Goal: Feedback & Contribution: Leave review/rating

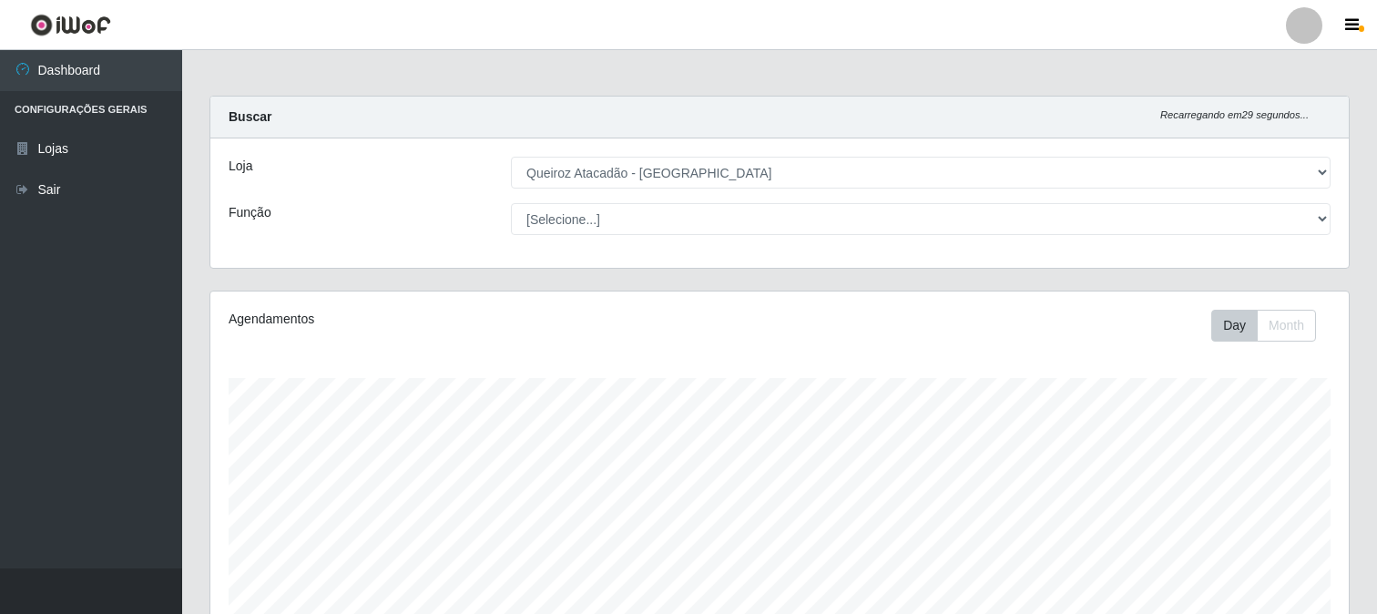
select select "464"
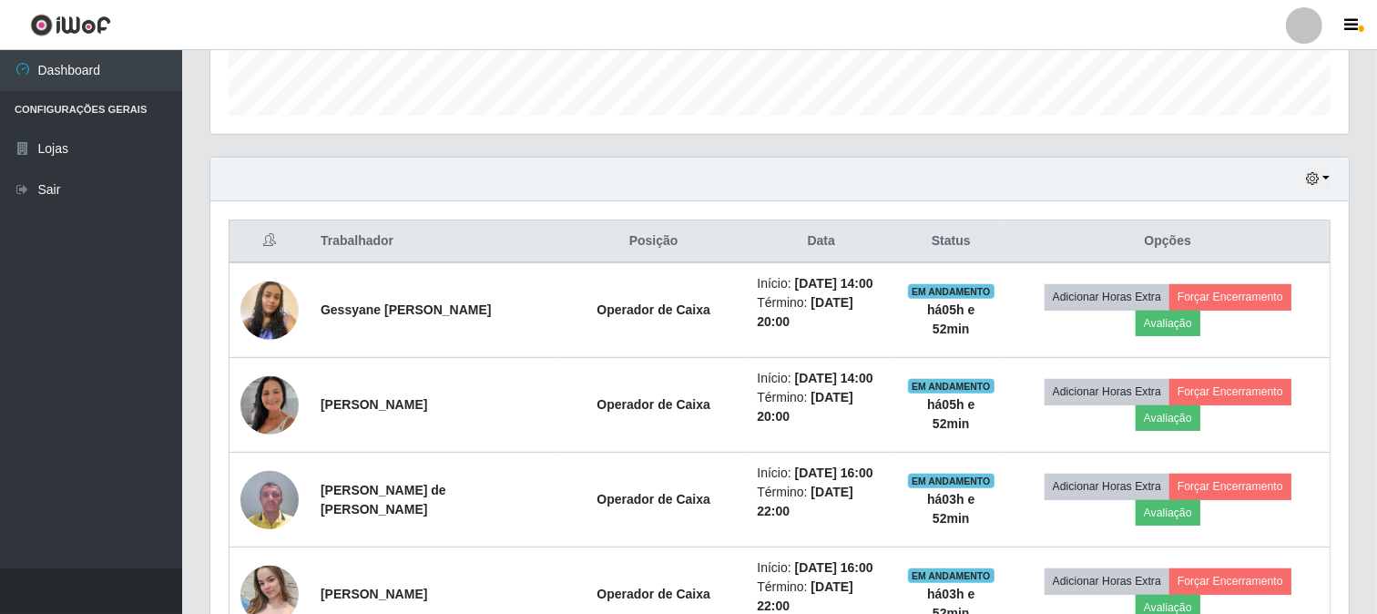
scroll to position [434, 0]
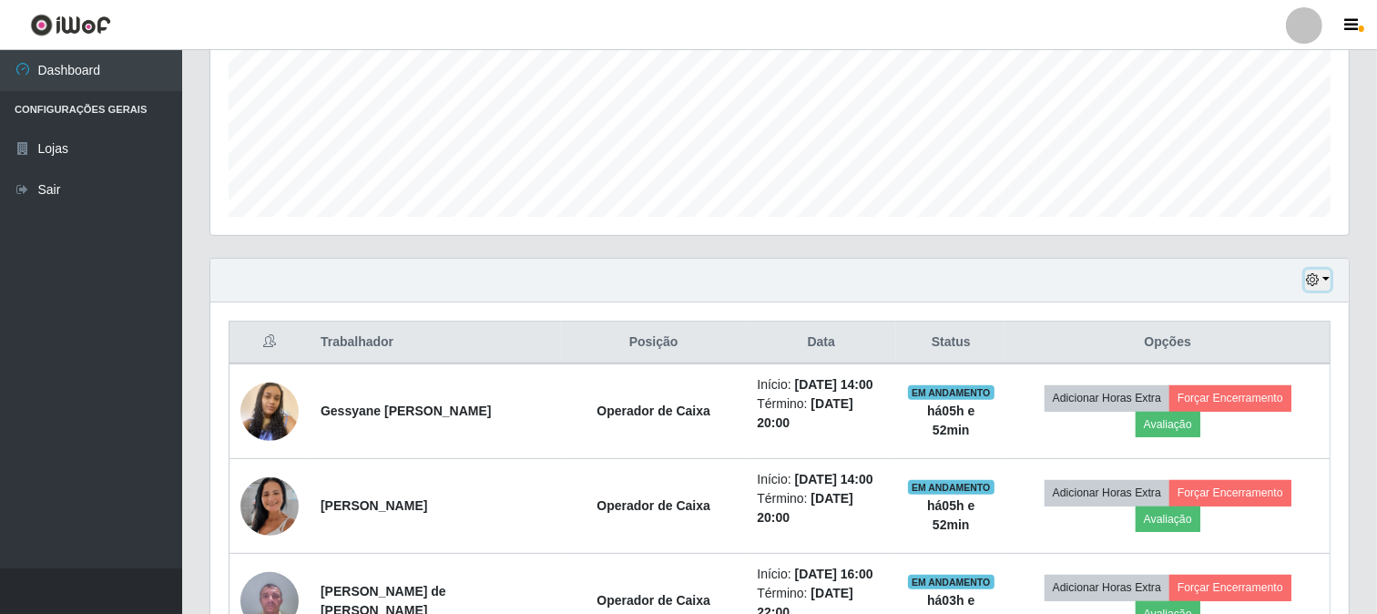
click at [1325, 273] on button "button" at bounding box center [1318, 280] width 26 height 21
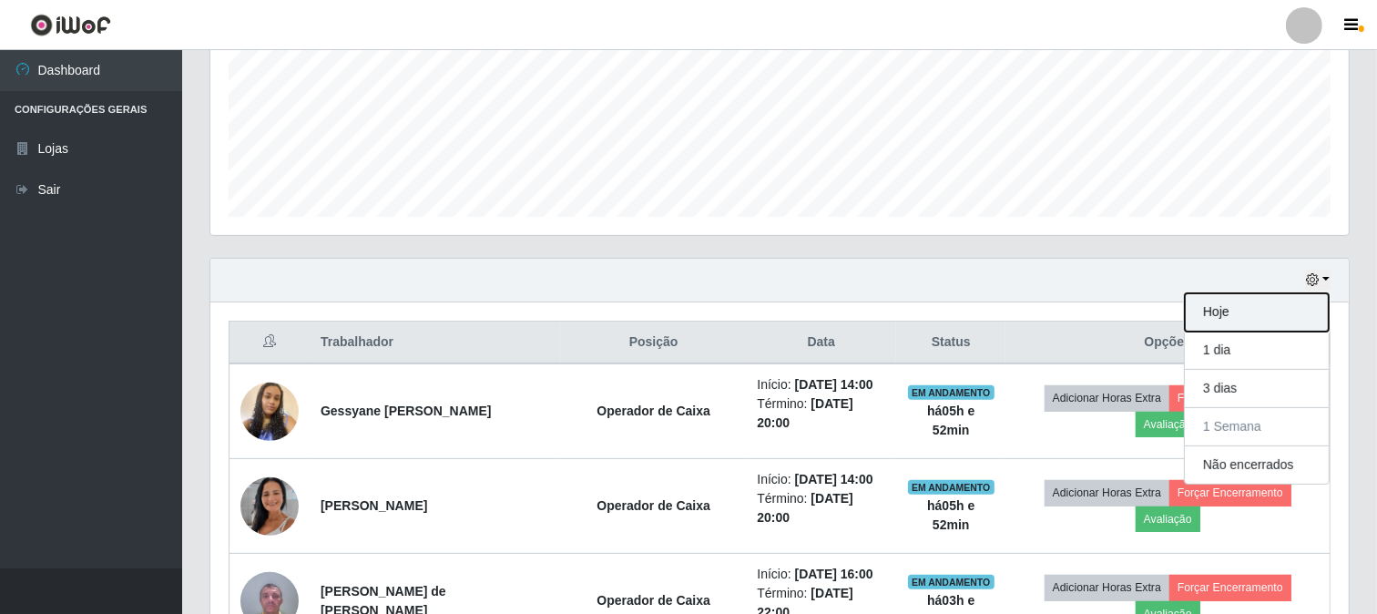
click at [1244, 310] on button "Hoje" at bounding box center [1257, 312] width 144 height 38
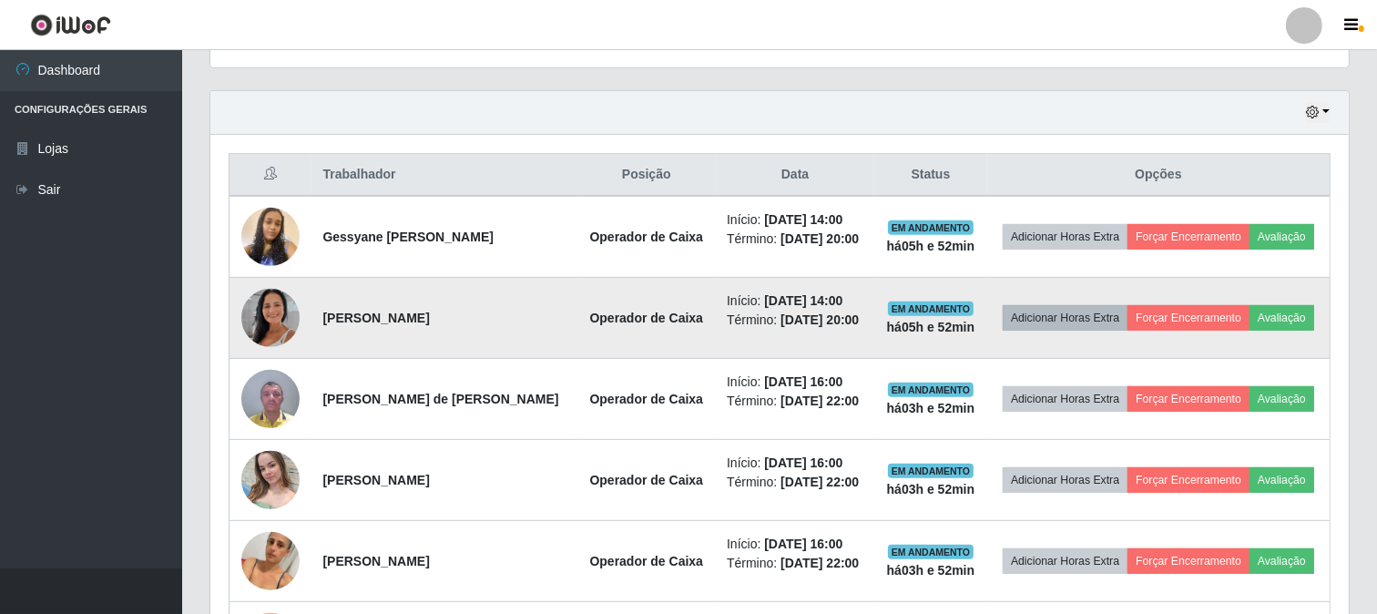
scroll to position [638, 0]
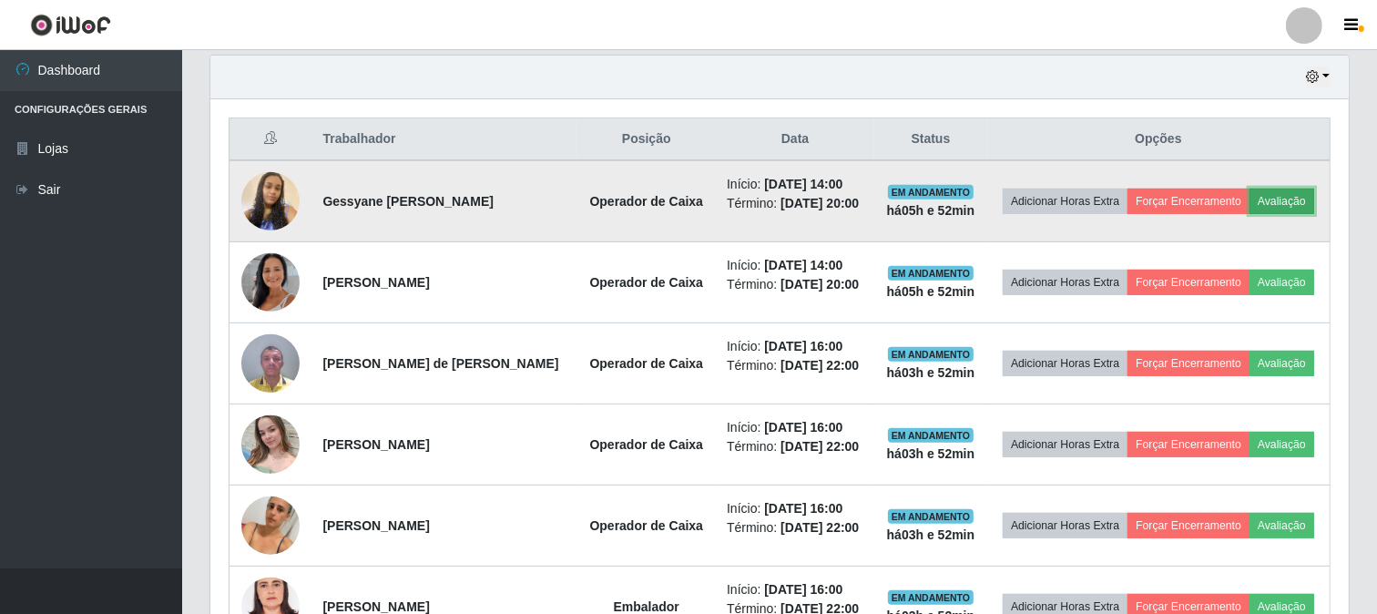
click at [1250, 214] on button "Avaliação" at bounding box center [1282, 202] width 65 height 26
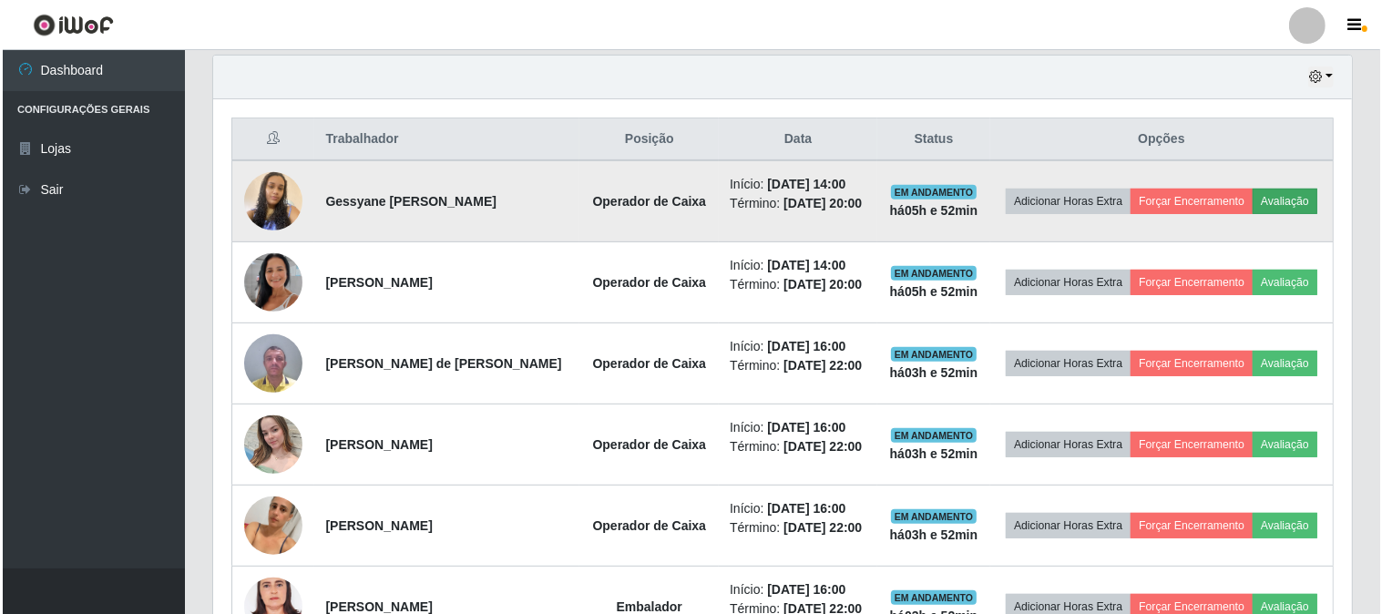
scroll to position [377, 1127]
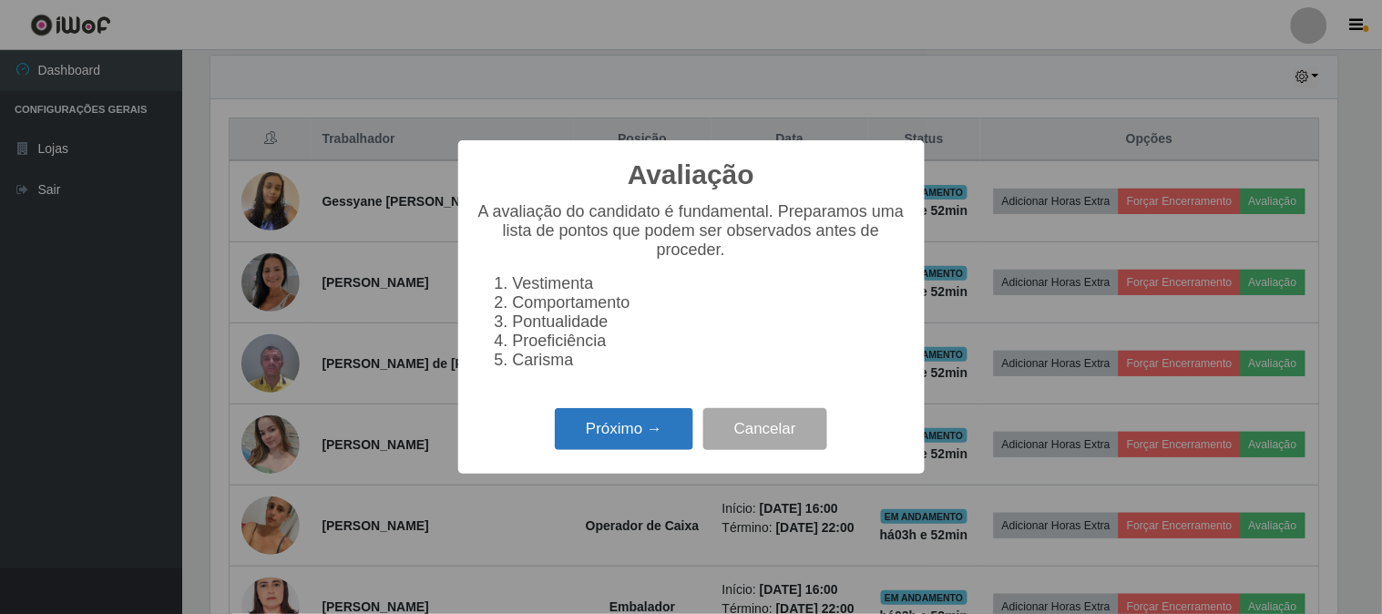
click at [663, 420] on button "Próximo →" at bounding box center [624, 429] width 138 height 43
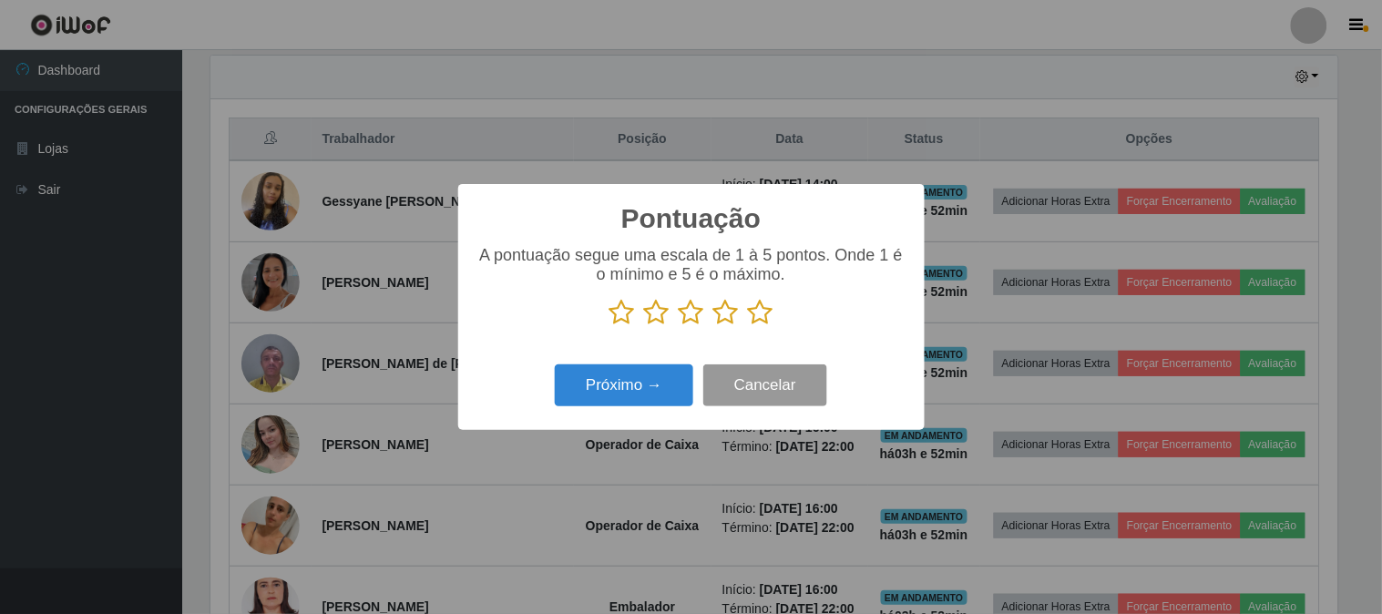
scroll to position [910383, 909634]
click at [762, 317] on icon at bounding box center [761, 312] width 26 height 27
click at [748, 326] on input "radio" at bounding box center [748, 326] width 0 height 0
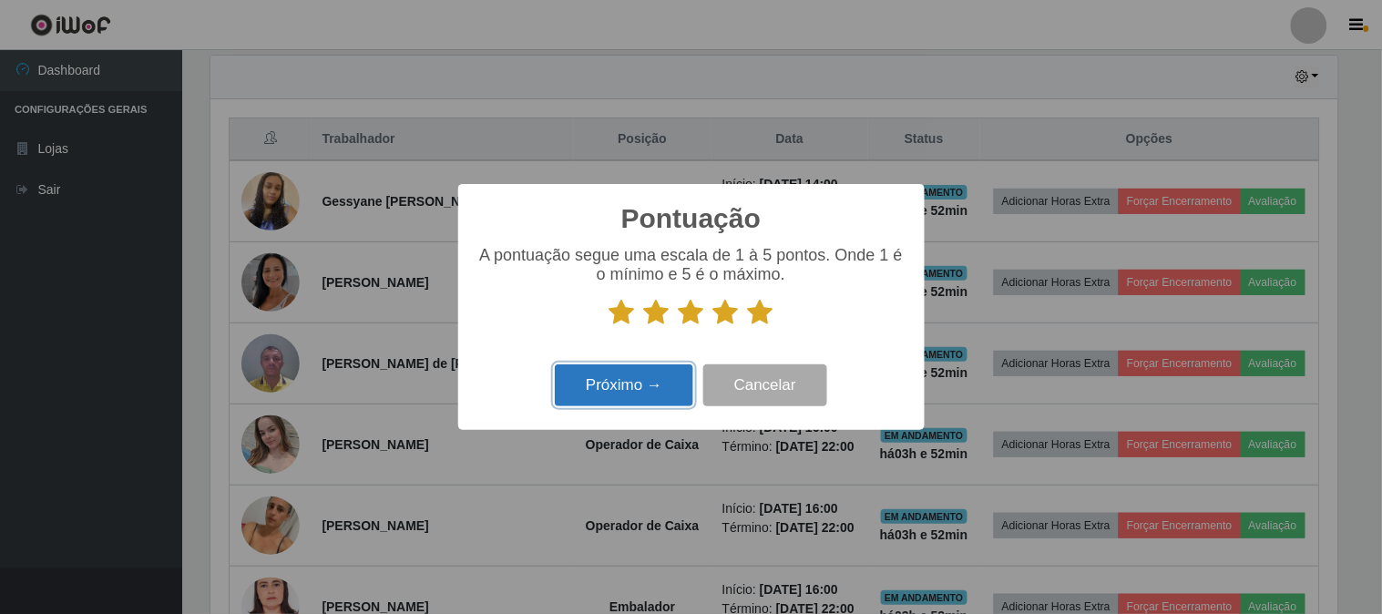
click at [629, 393] on button "Próximo →" at bounding box center [624, 385] width 138 height 43
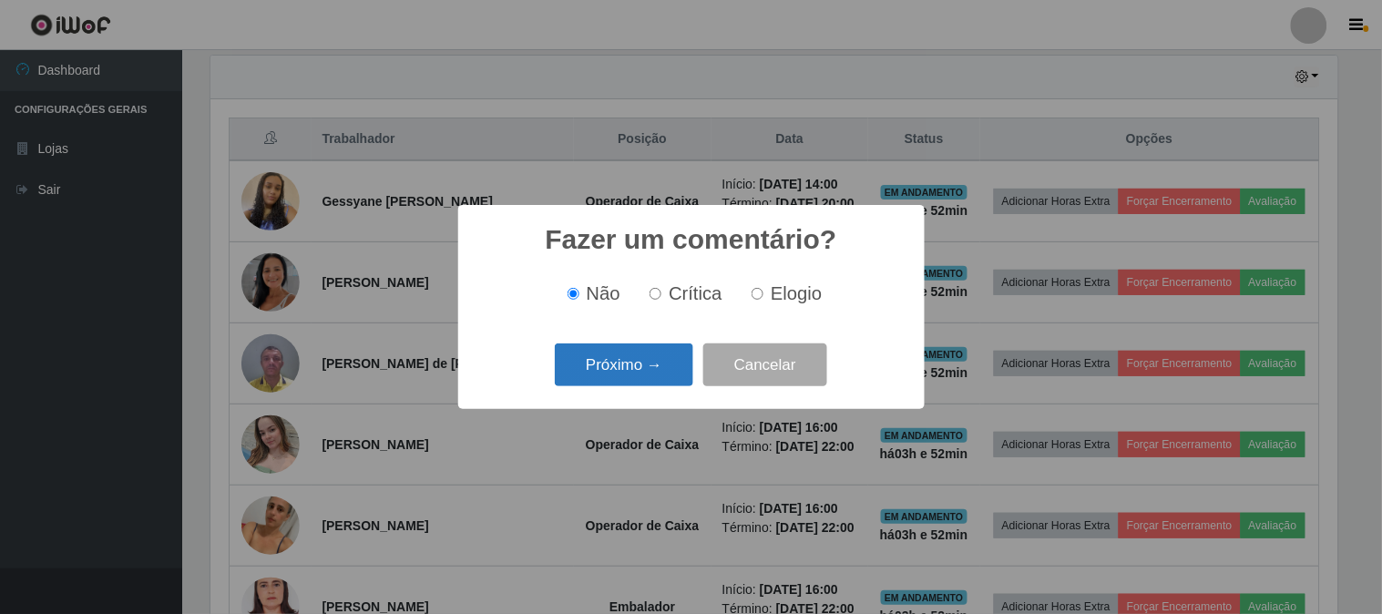
click at [625, 359] on button "Próximo →" at bounding box center [624, 364] width 138 height 43
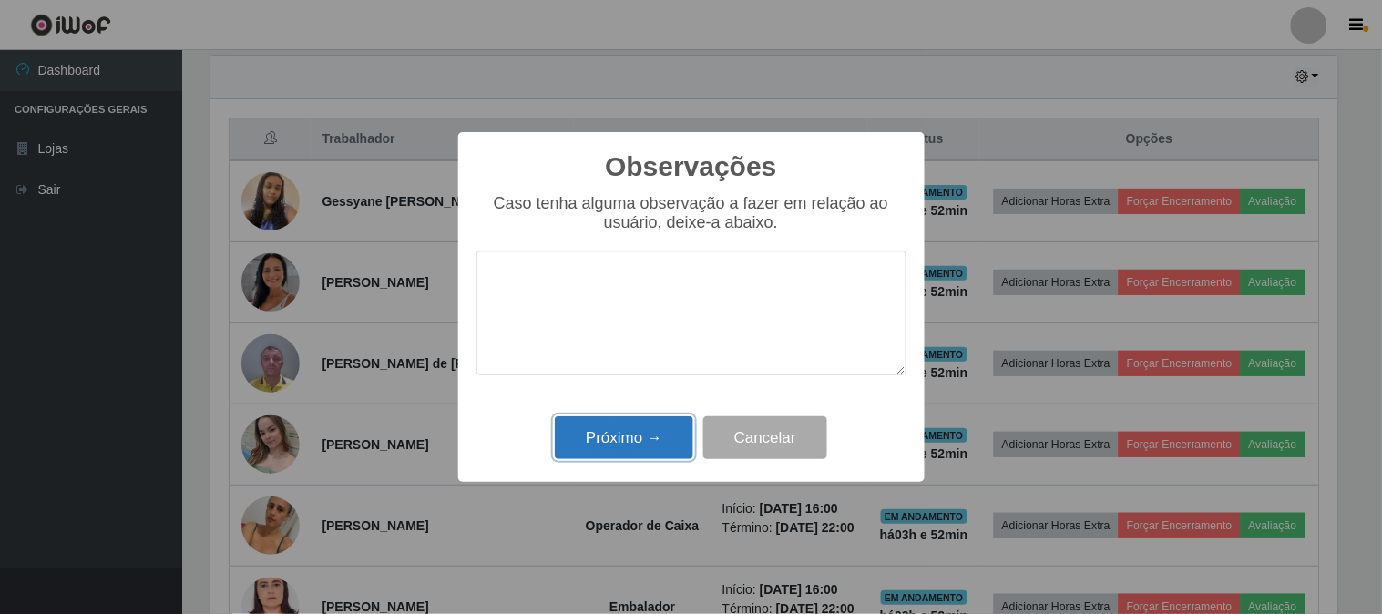
click at [660, 444] on button "Próximo →" at bounding box center [624, 437] width 138 height 43
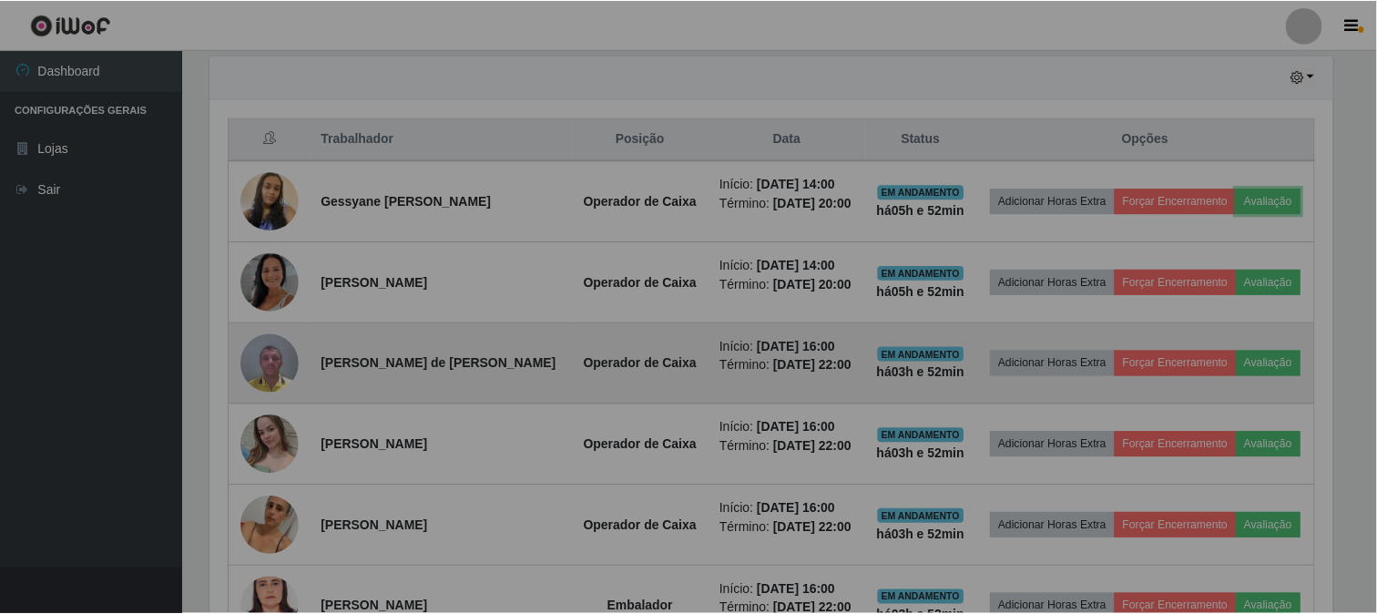
scroll to position [377, 1138]
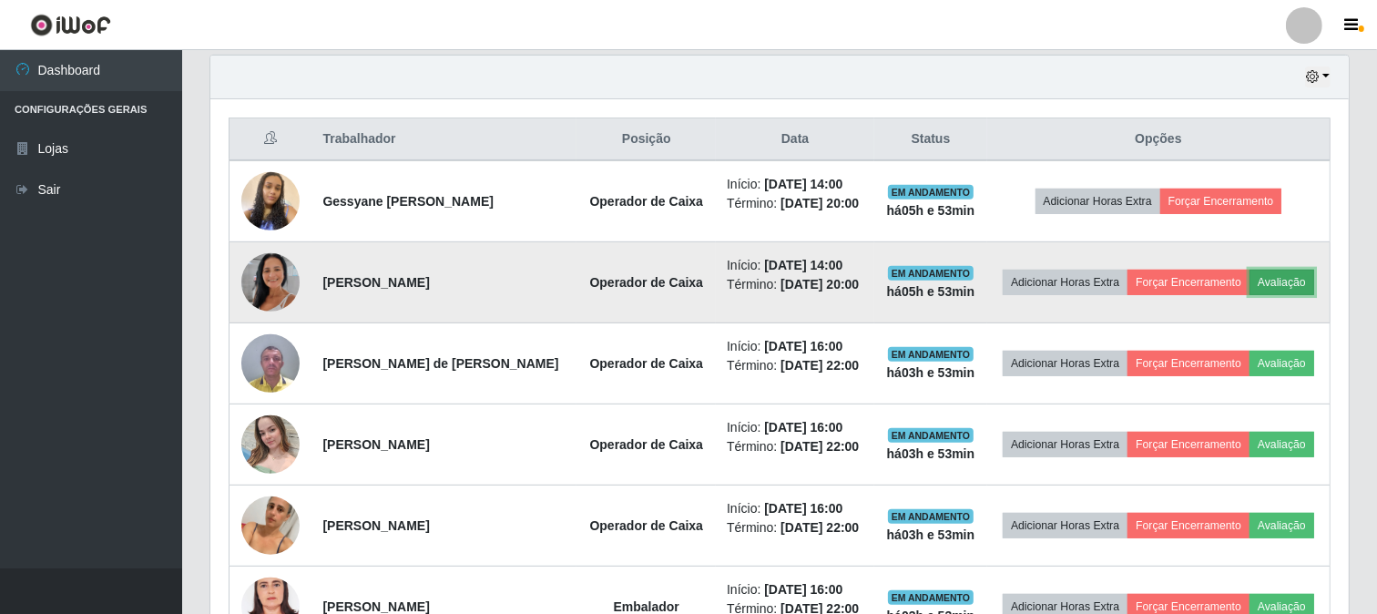
click at [1250, 295] on button "Avaliação" at bounding box center [1282, 283] width 65 height 26
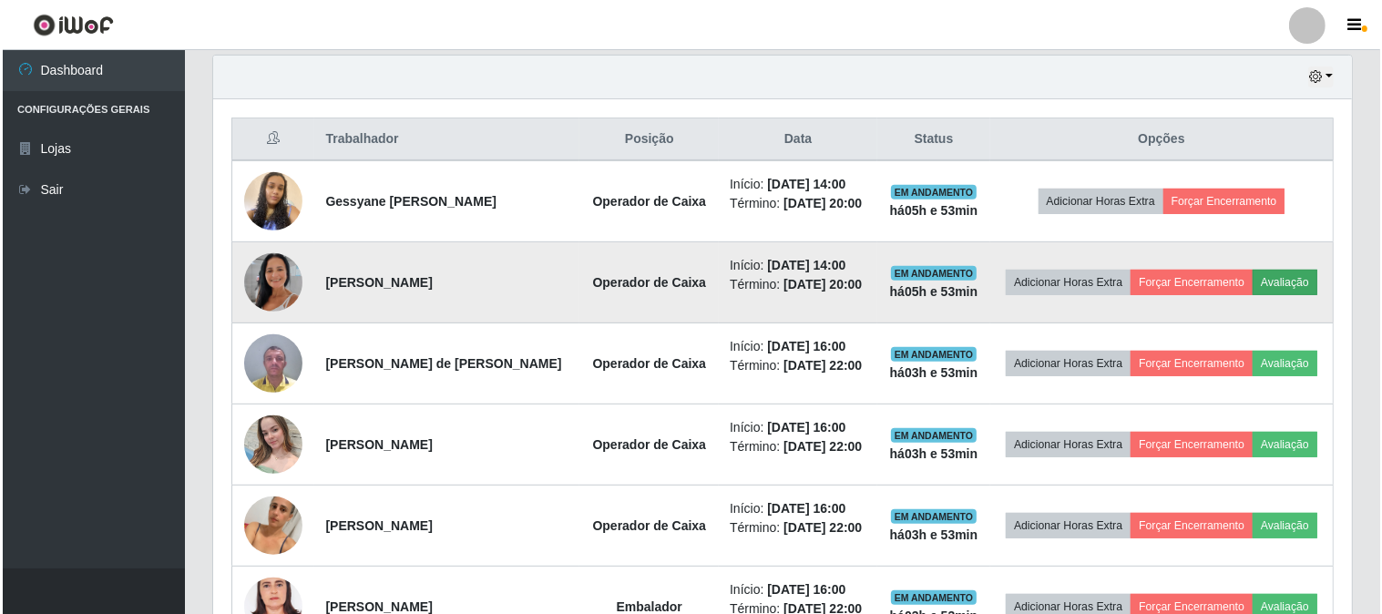
scroll to position [377, 1127]
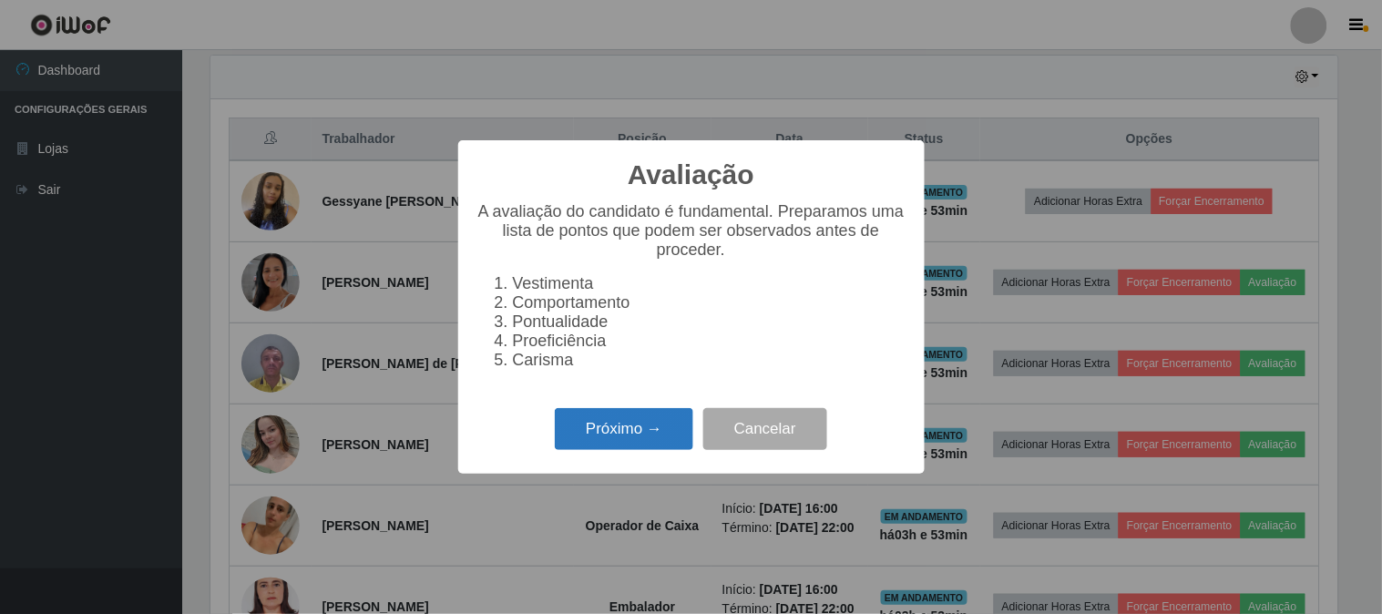
click at [669, 438] on button "Próximo →" at bounding box center [624, 429] width 138 height 43
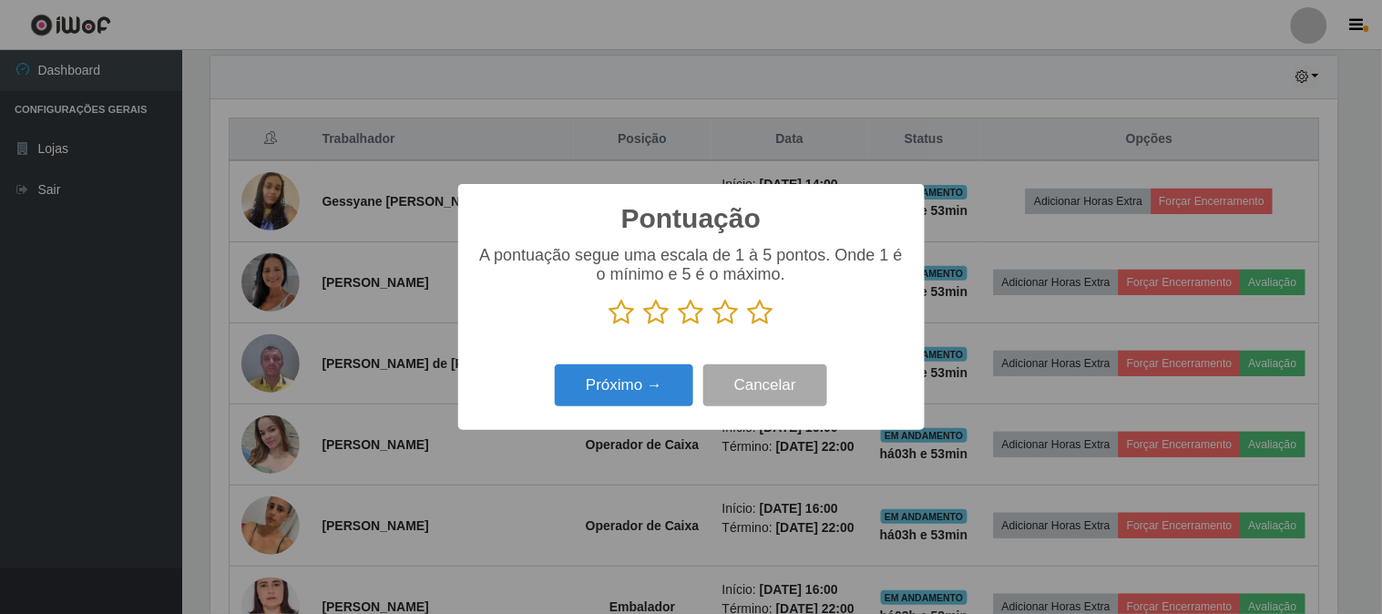
click at [769, 321] on icon at bounding box center [761, 312] width 26 height 27
click at [748, 326] on input "radio" at bounding box center [748, 326] width 0 height 0
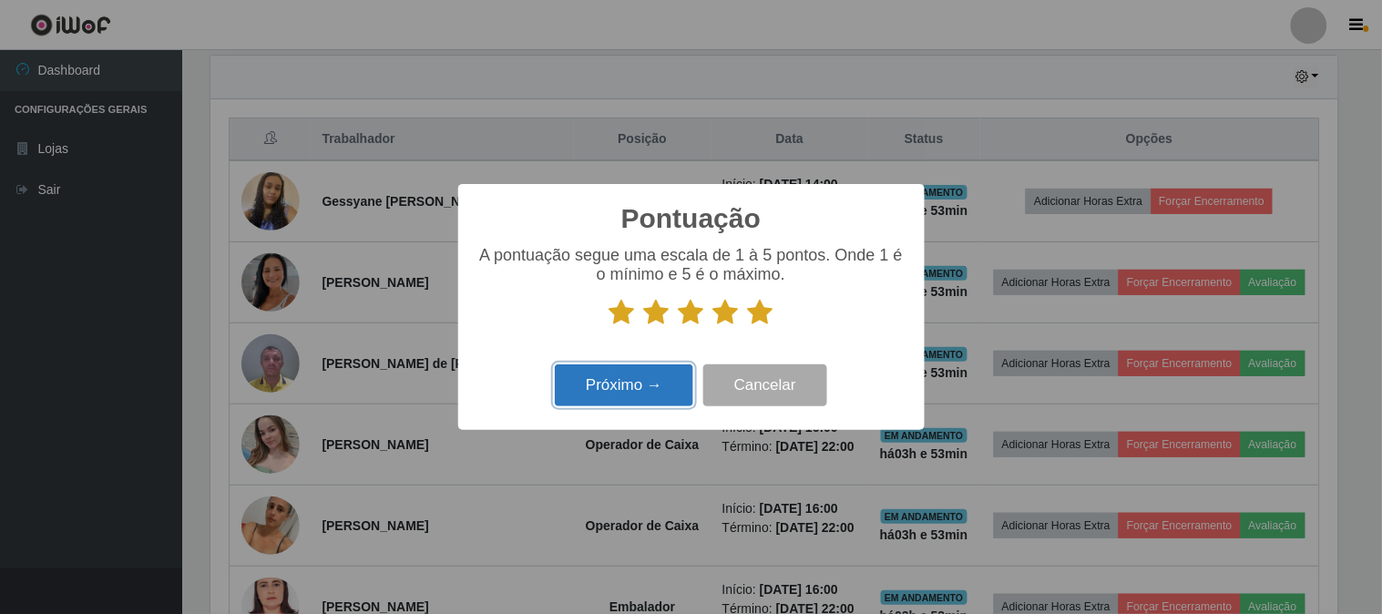
click at [660, 393] on button "Próximo →" at bounding box center [624, 385] width 138 height 43
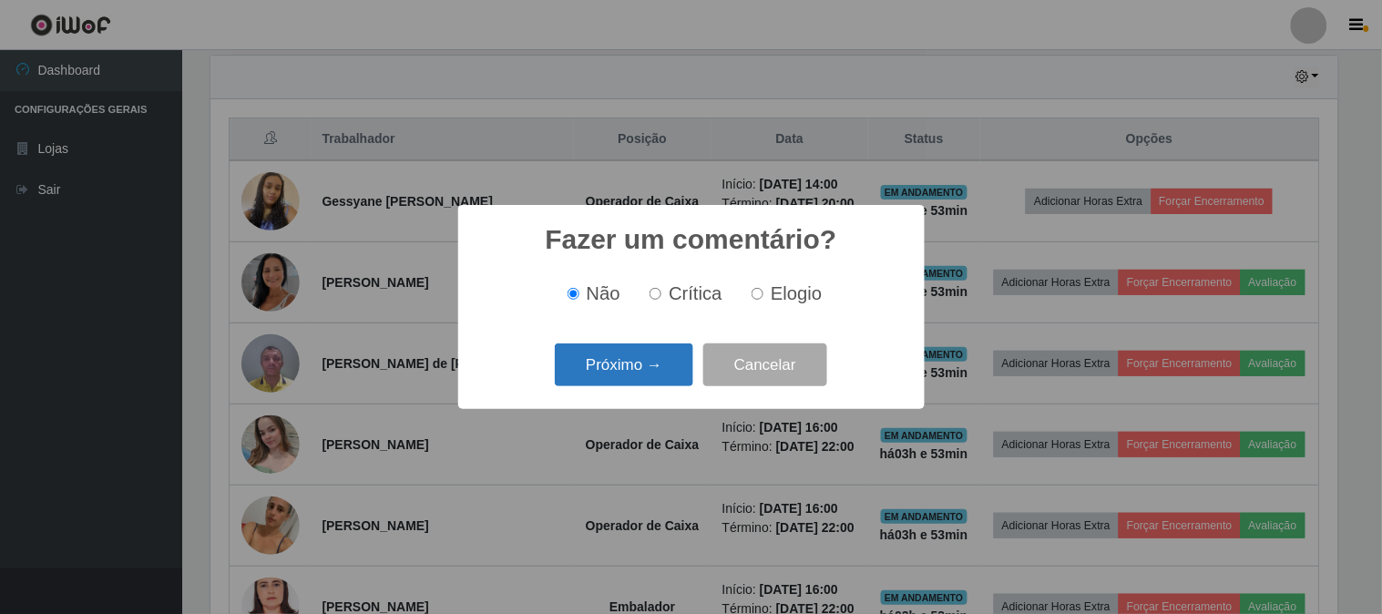
click at [647, 366] on button "Próximo →" at bounding box center [624, 364] width 138 height 43
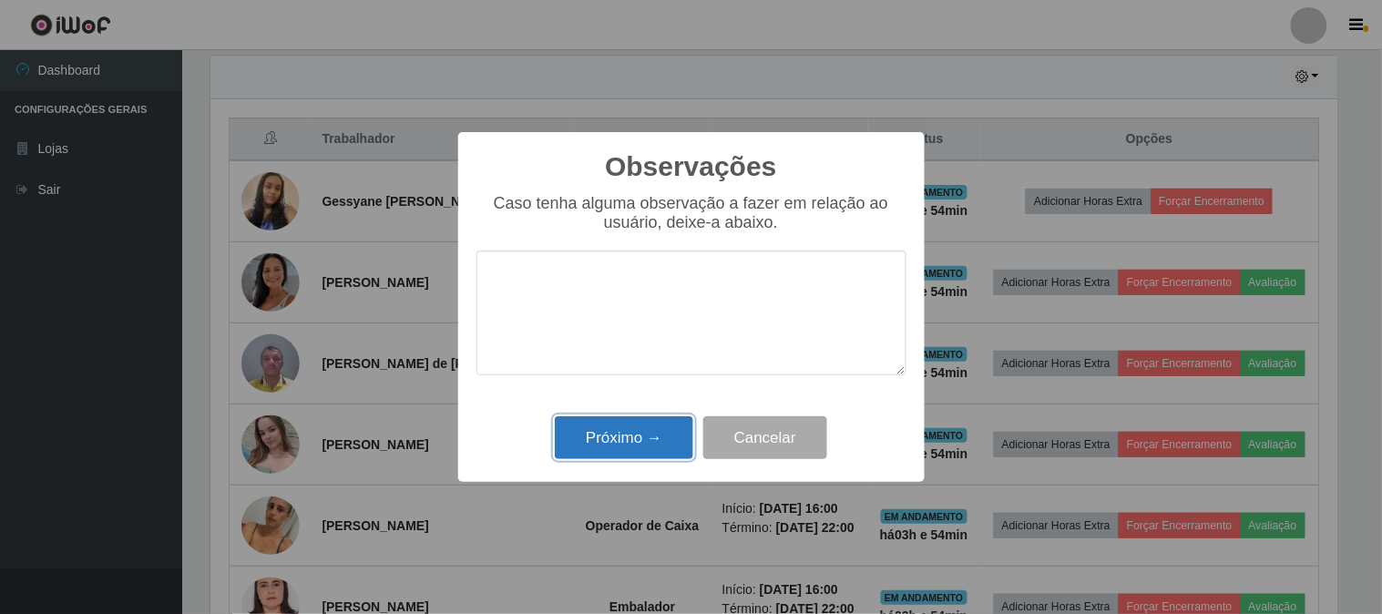
click at [635, 433] on button "Próximo →" at bounding box center [624, 437] width 138 height 43
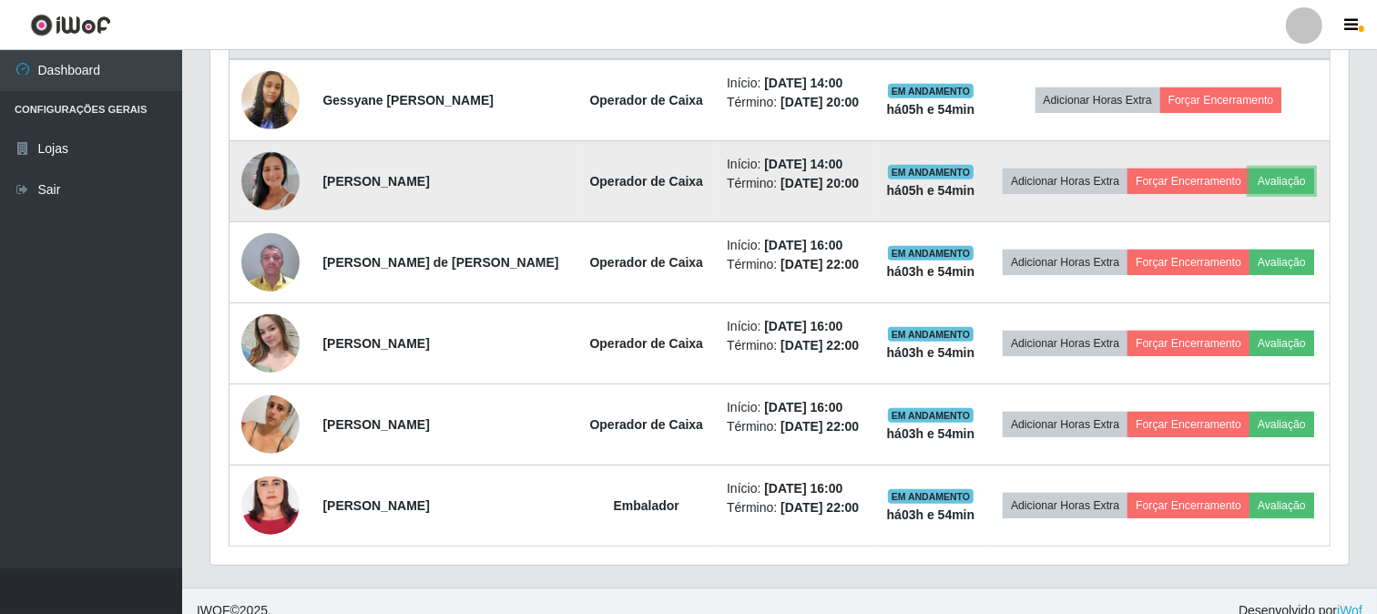
scroll to position [536, 0]
